Goal: Task Accomplishment & Management: Manage account settings

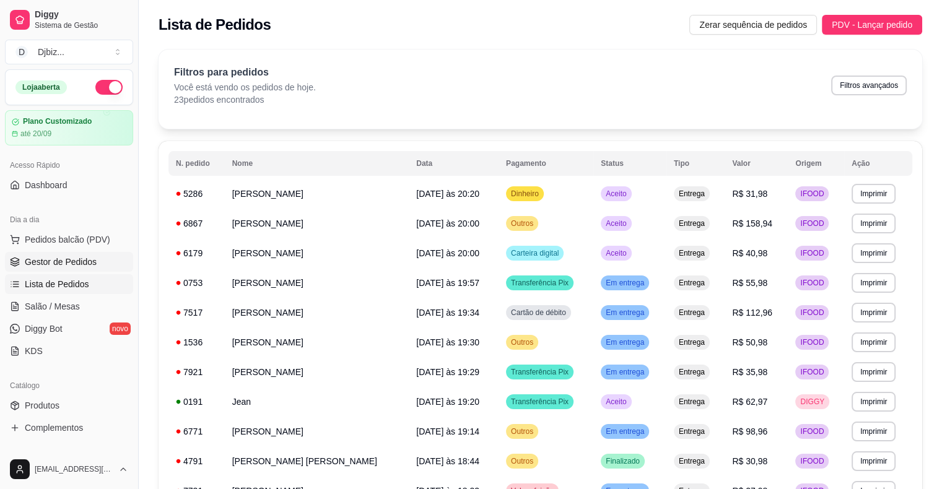
click at [97, 265] on link "Gestor de Pedidos" at bounding box center [69, 262] width 128 height 20
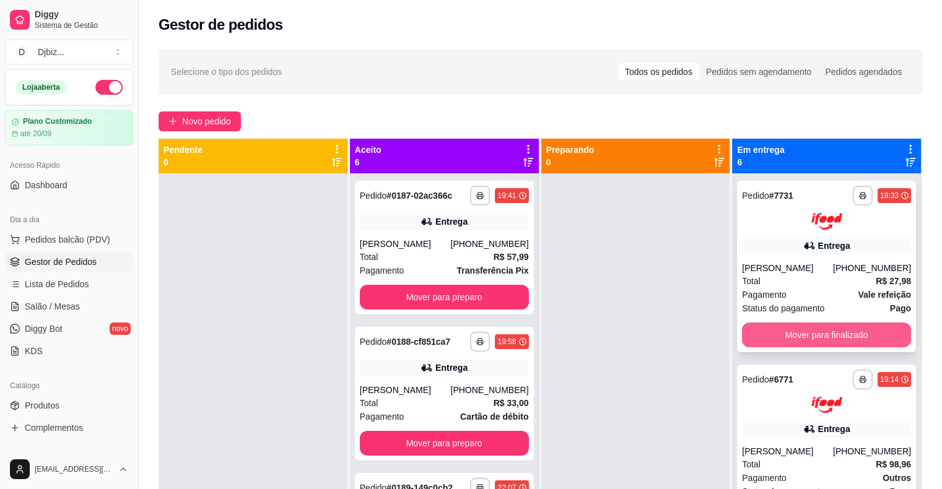
click at [824, 335] on button "Mover para finalizado" at bounding box center [826, 335] width 169 height 25
click at [824, 335] on button "Mover para finalizado" at bounding box center [827, 335] width 164 height 24
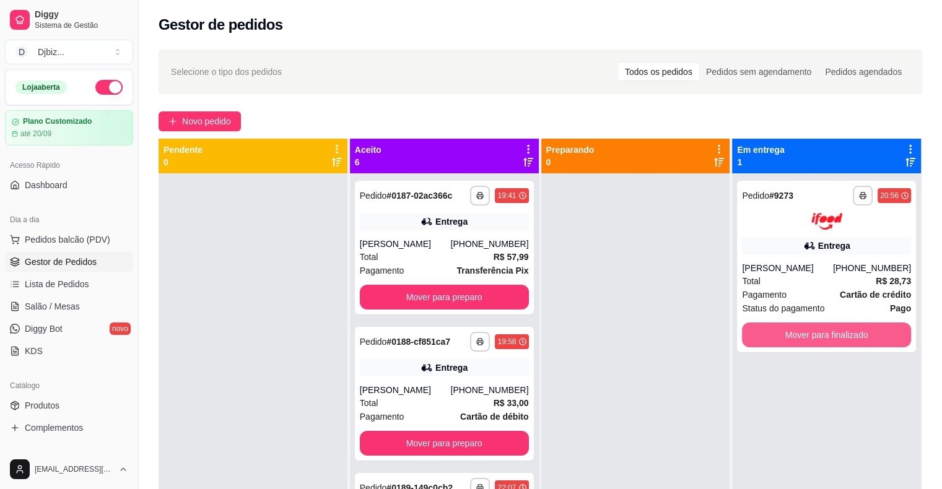
click at [824, 335] on button "Mover para finalizado" at bounding box center [826, 335] width 169 height 25
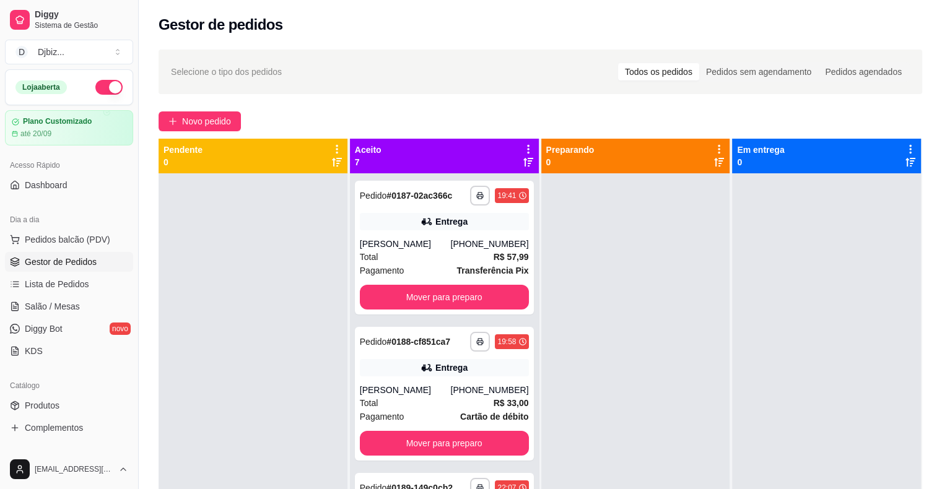
click at [824, 334] on div at bounding box center [826, 417] width 189 height 489
